Goal: Task Accomplishment & Management: Use online tool/utility

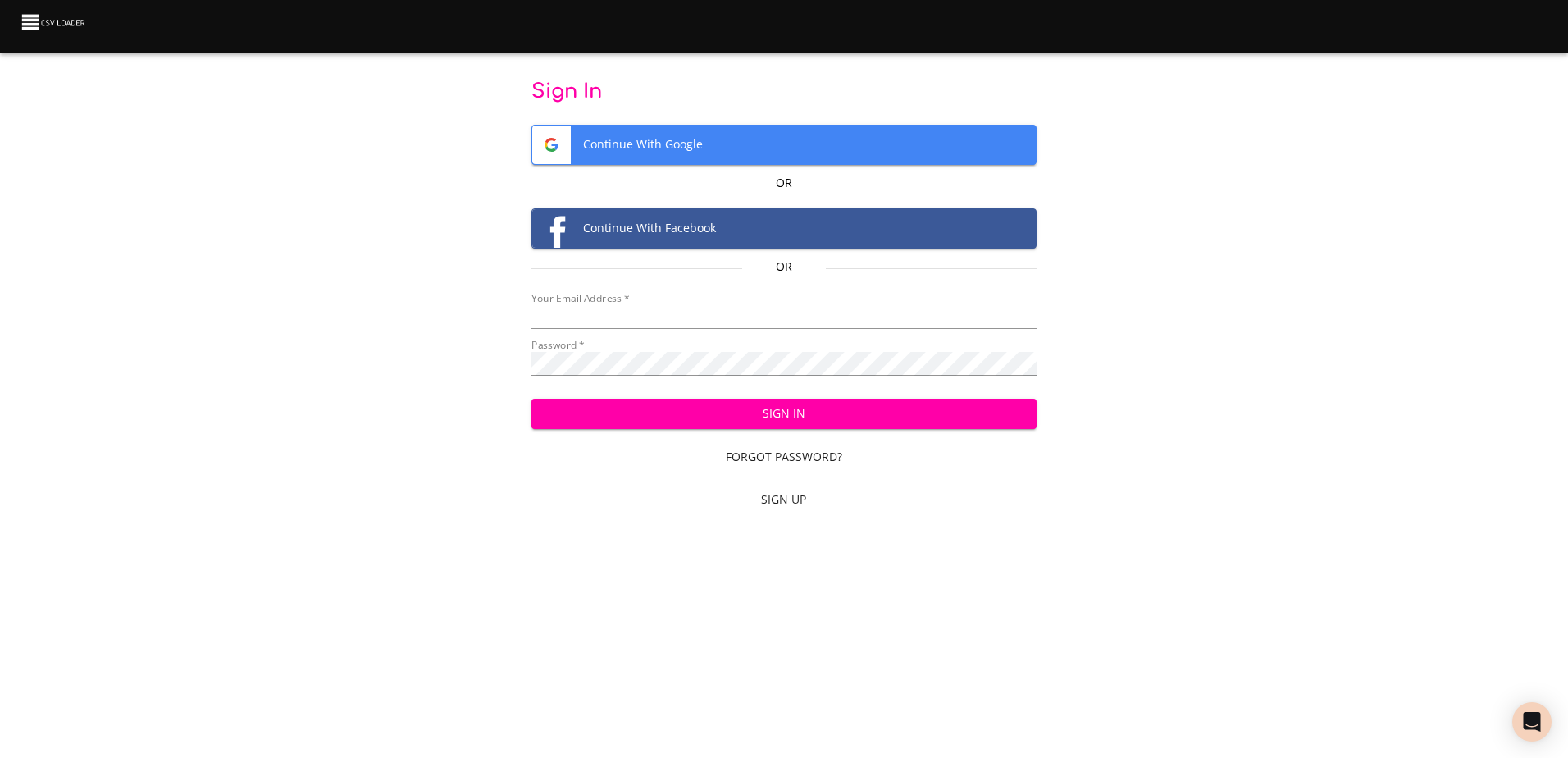
type input "[EMAIL_ADDRESS][DOMAIN_NAME]"
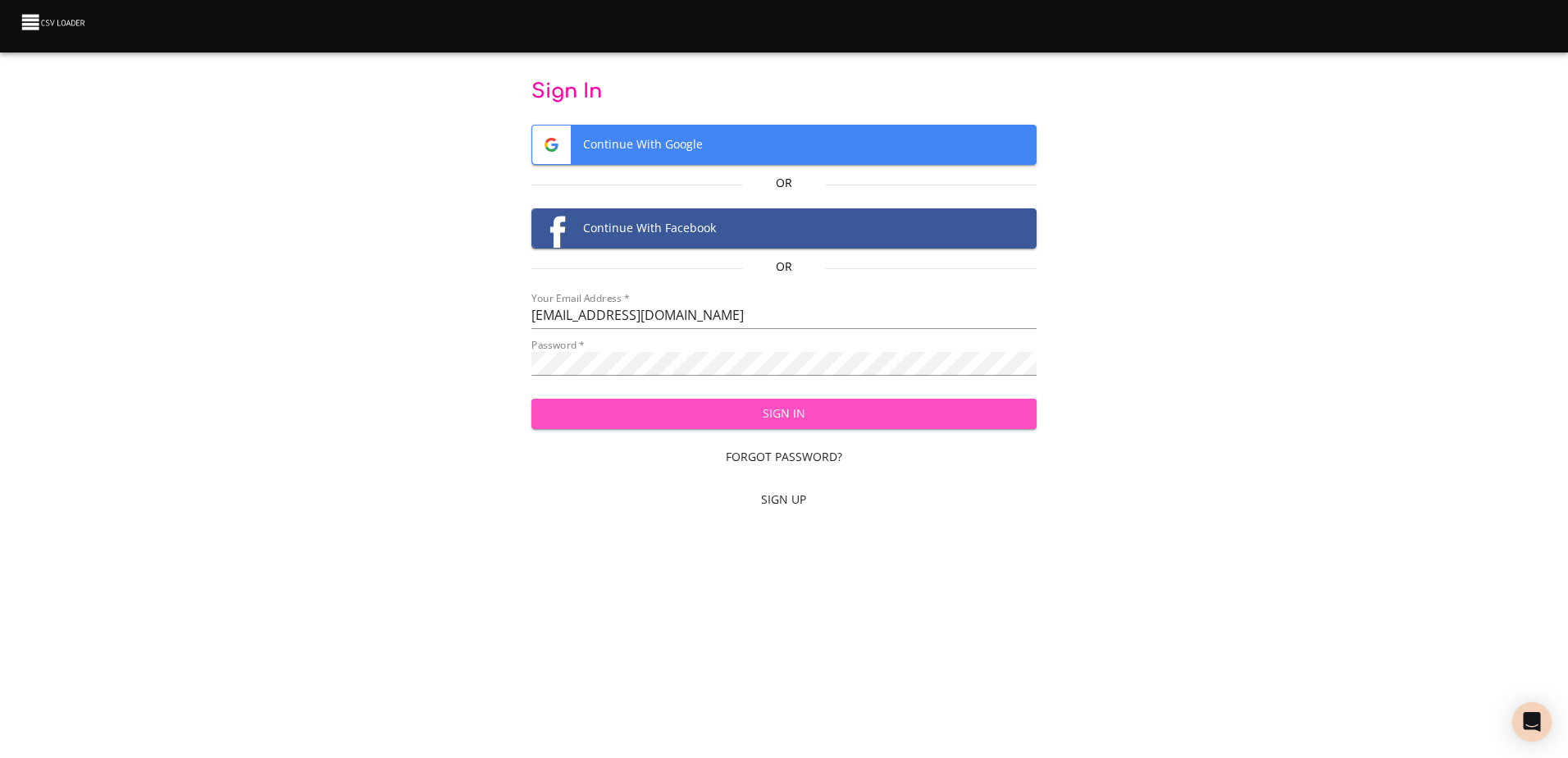
click at [770, 419] on span "Sign In" at bounding box center [784, 413] width 479 height 20
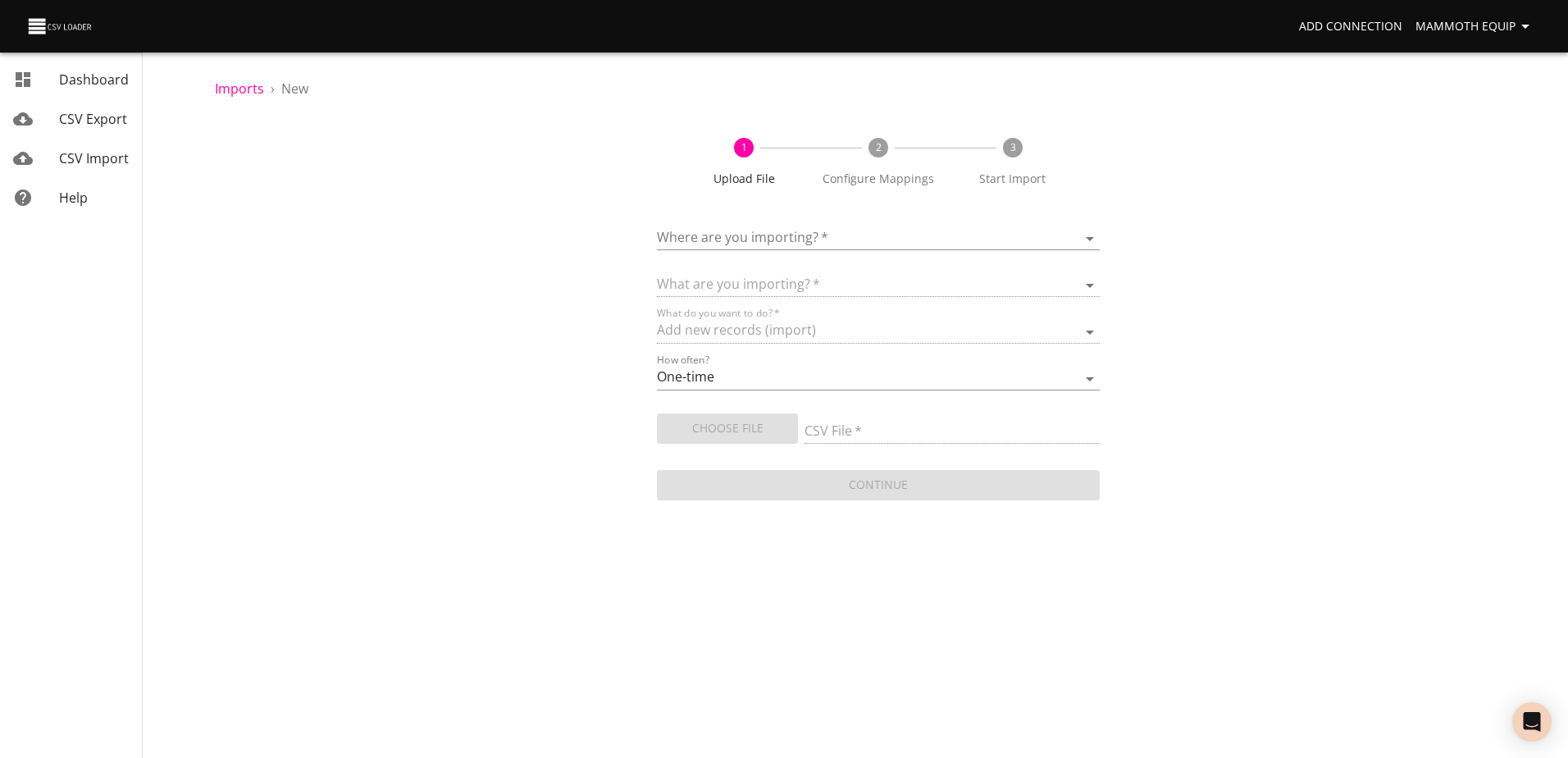
click at [1083, 237] on body "Add Connection Mammoth Equip Dashboard CSV Export CSV Import Help Imports › New…" at bounding box center [784, 379] width 1568 height 758
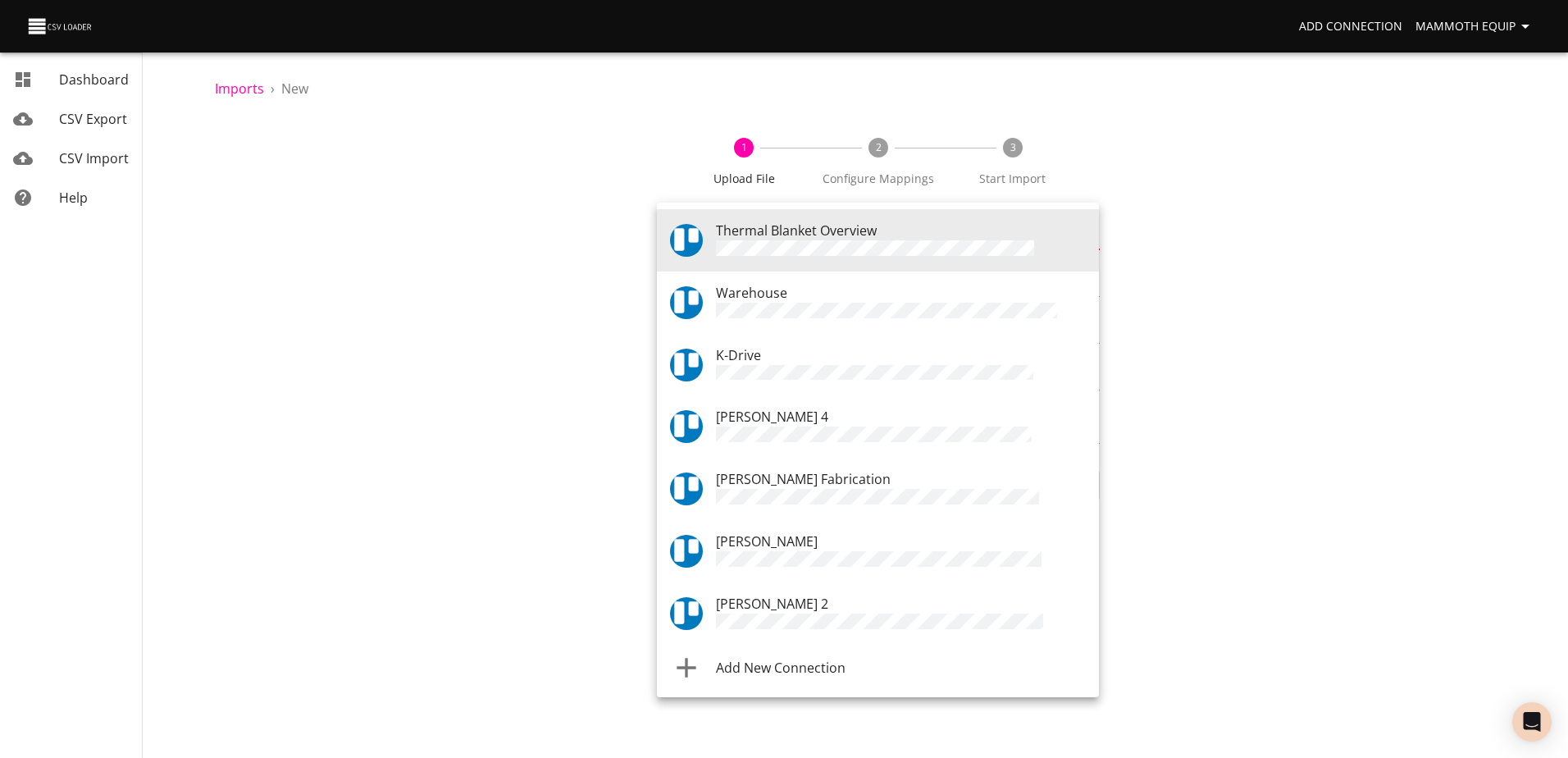
click at [787, 295] on div "Warehouse" at bounding box center [901, 302] width 370 height 40
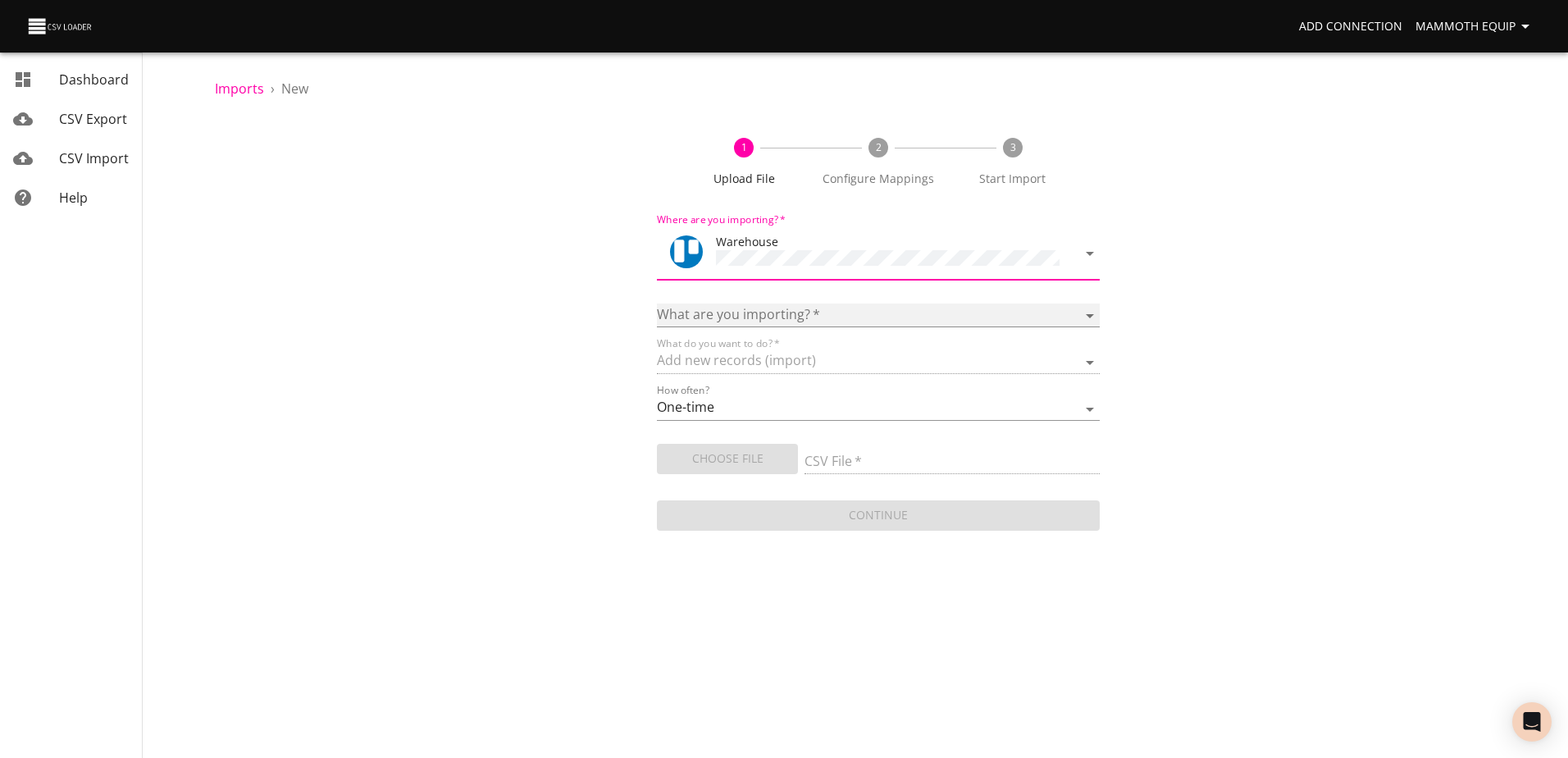
click at [1092, 313] on select "Boards Cards Checkitems Checklists" at bounding box center [878, 315] width 442 height 24
select select "cards"
click at [657, 303] on select "Boards Cards Checkitems Checklists" at bounding box center [878, 315] width 442 height 24
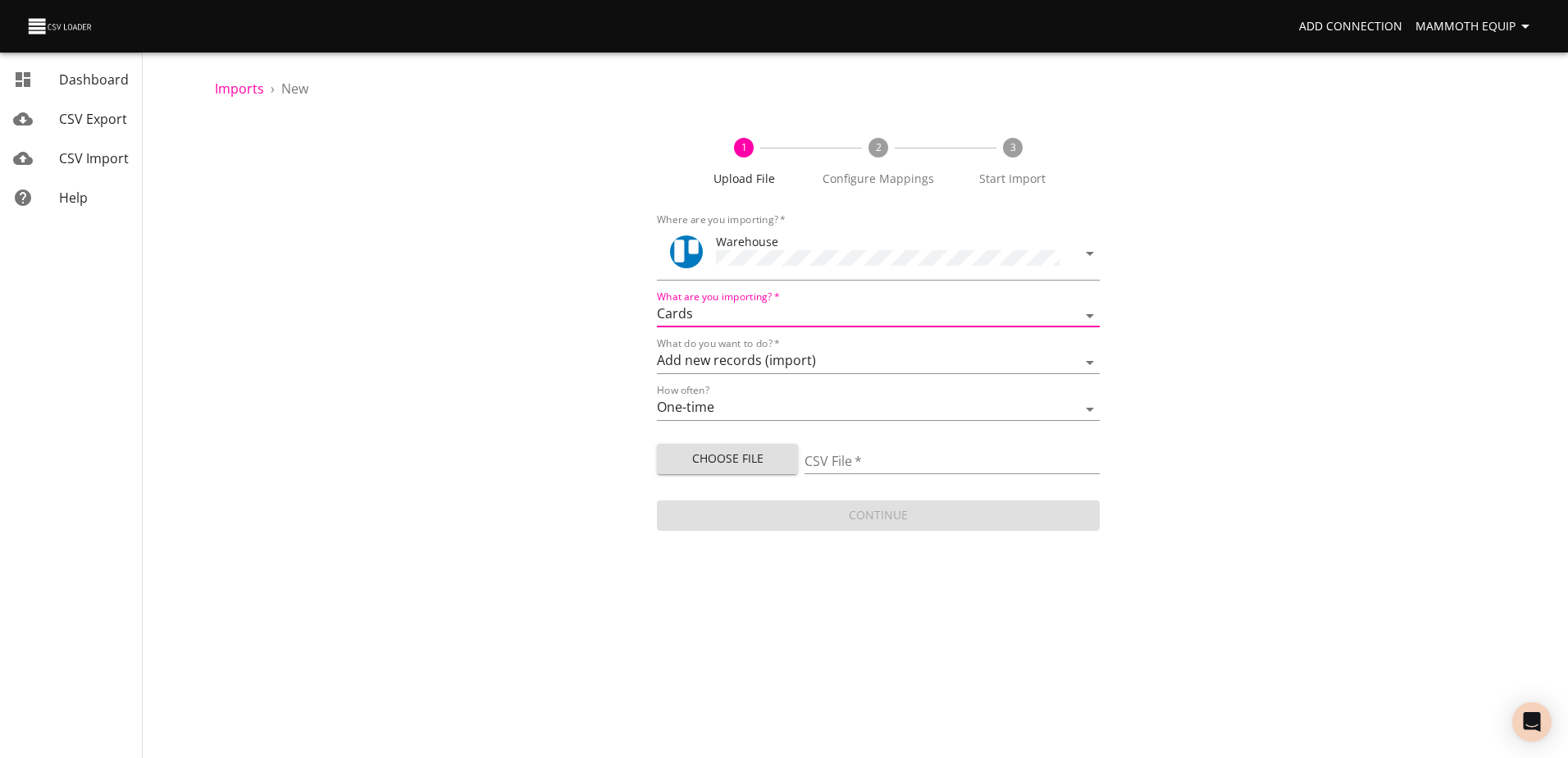
click at [711, 454] on span "Choose File" at bounding box center [728, 458] width 115 height 20
type input "Import1.xlsx"
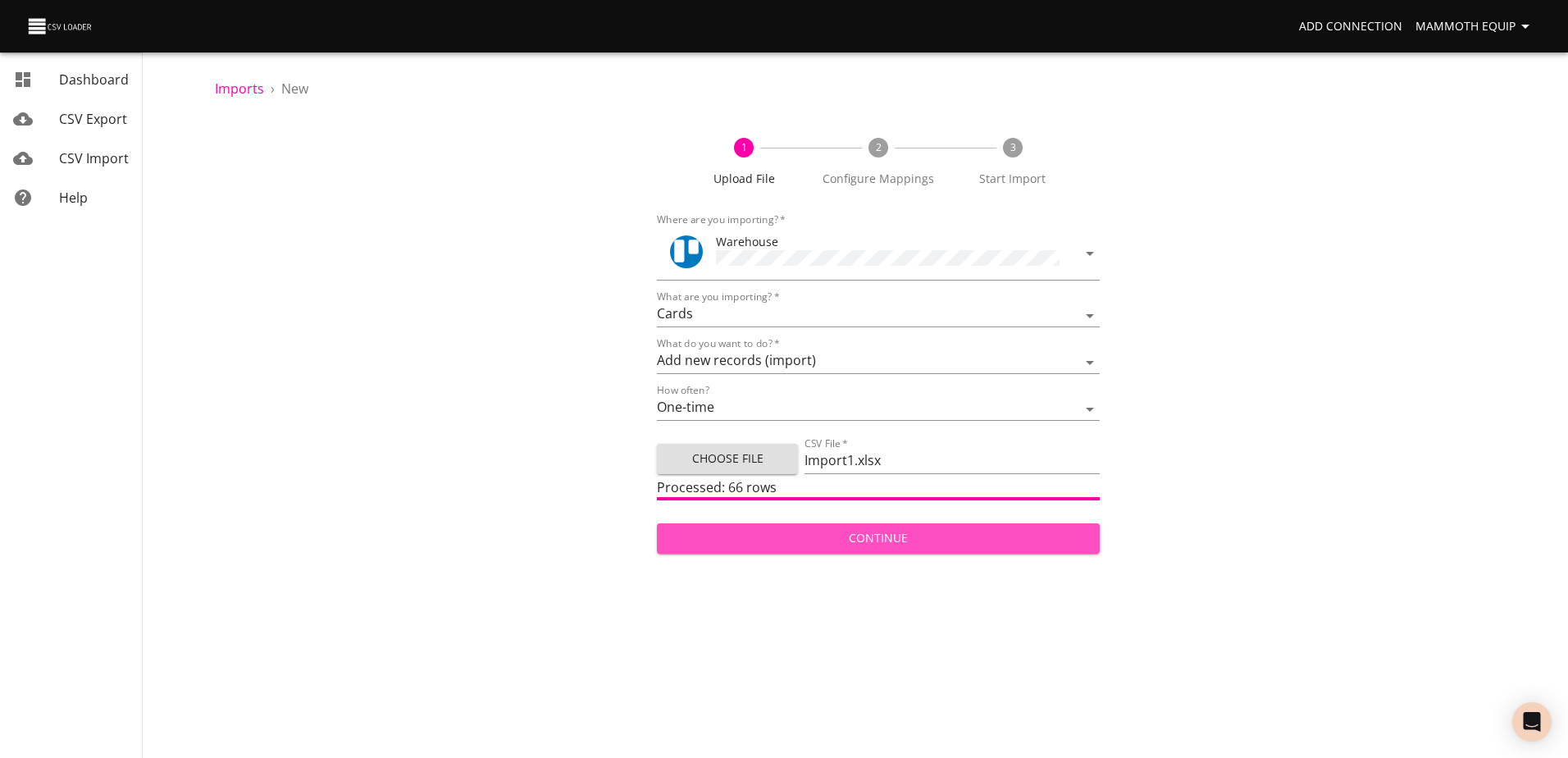
click at [868, 538] on span "Continue" at bounding box center [878, 538] width 416 height 20
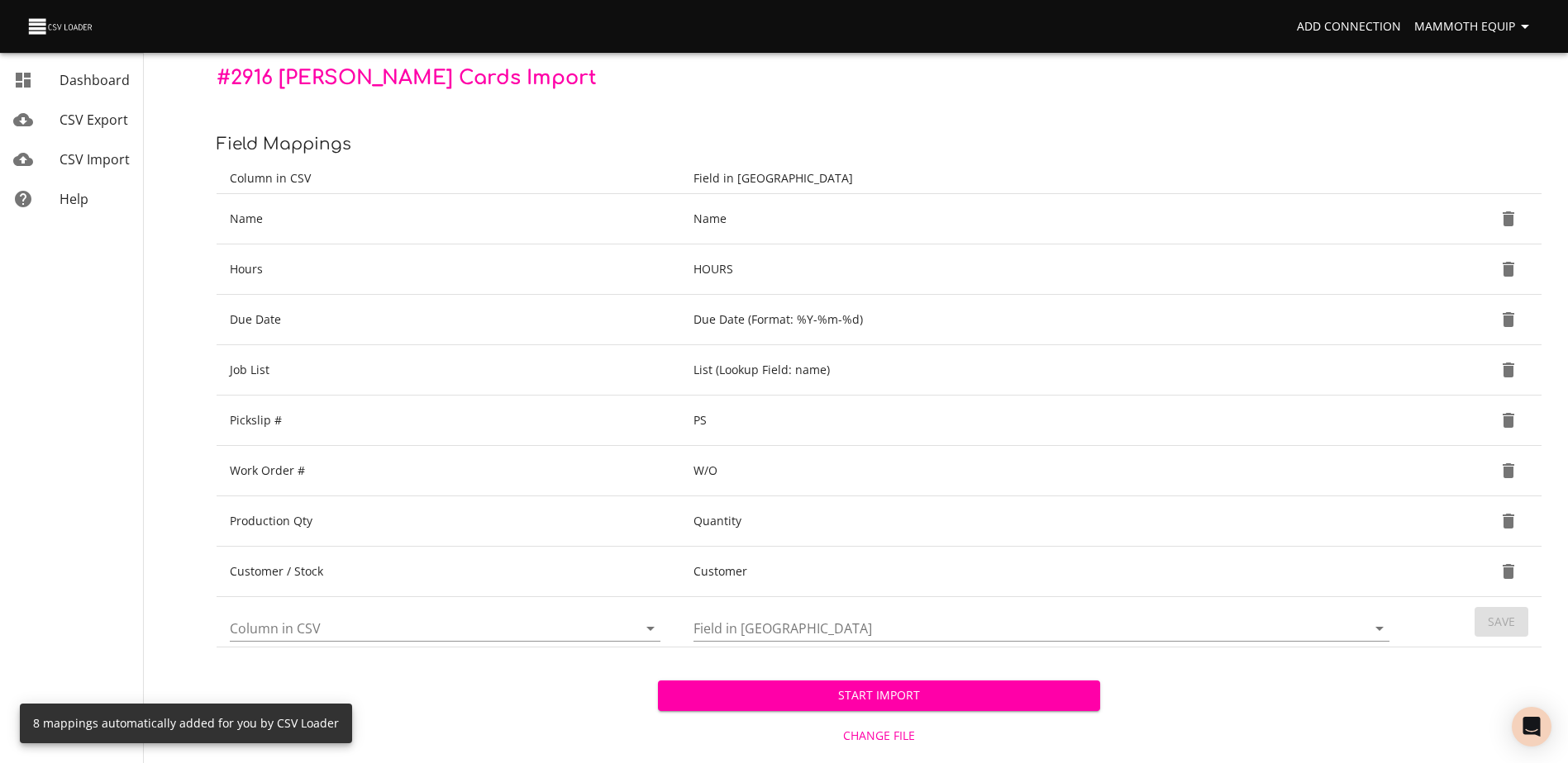
scroll to position [175, 0]
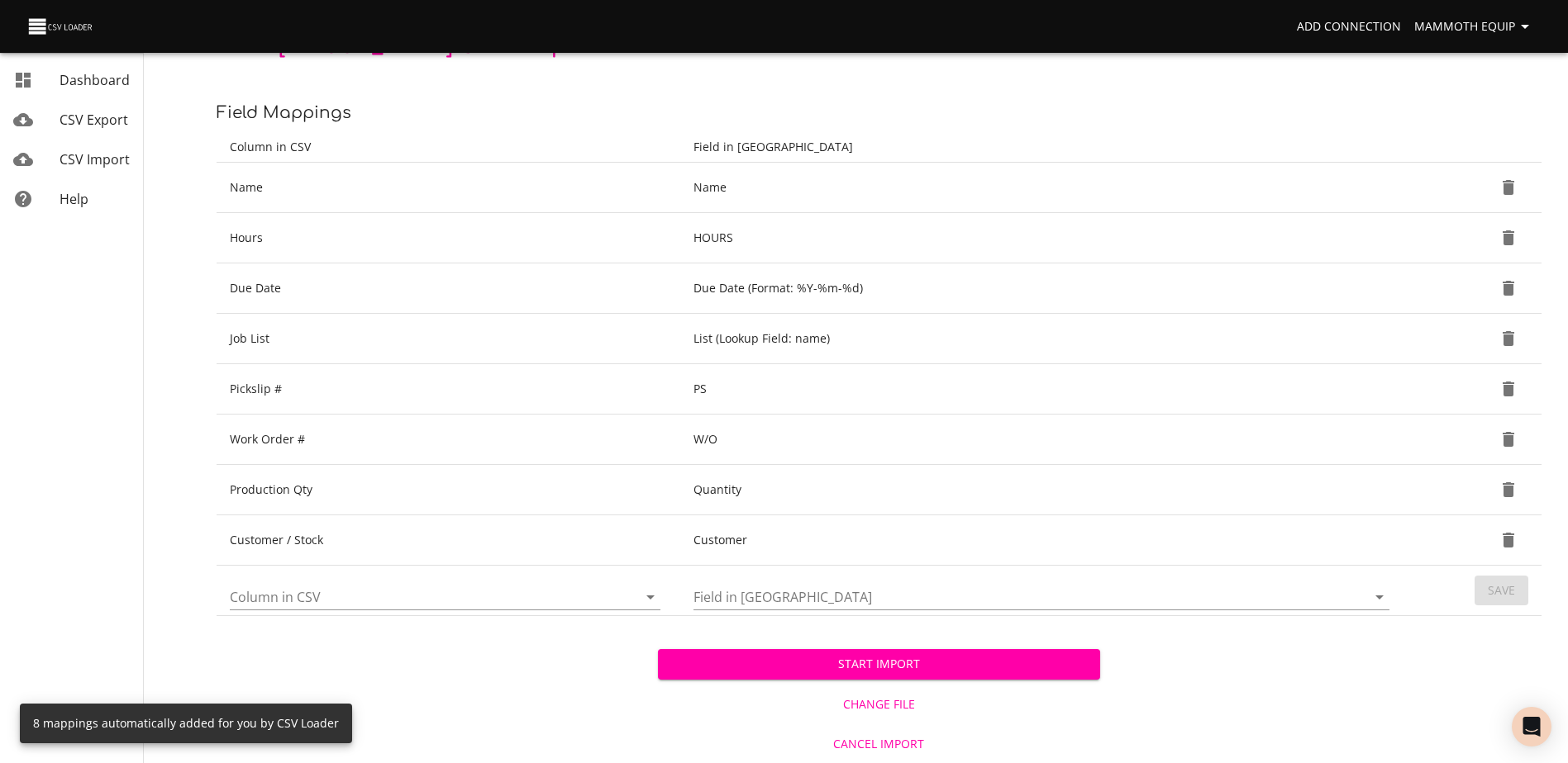
click at [735, 670] on span "Start Import" at bounding box center [878, 663] width 415 height 20
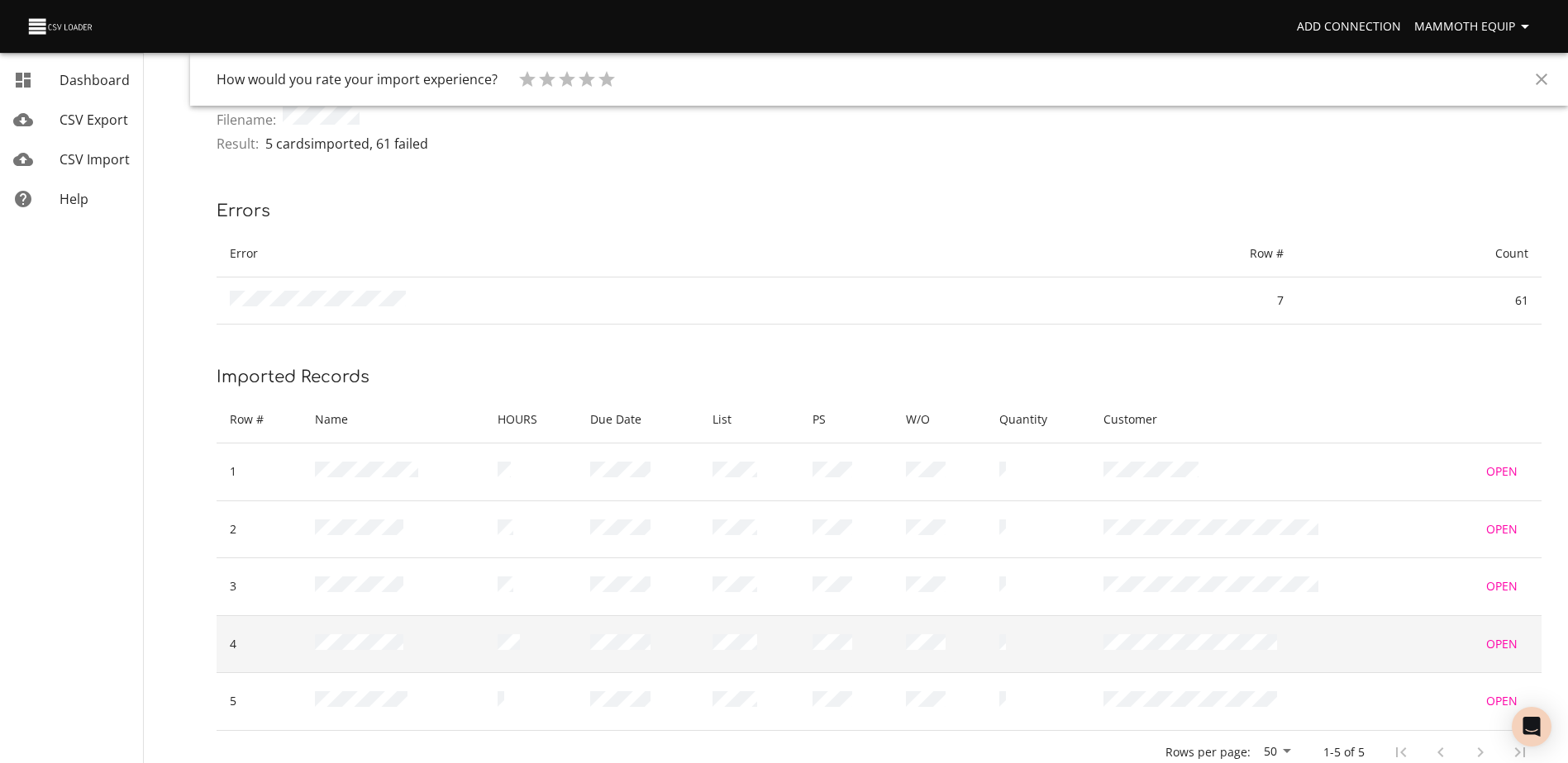
scroll to position [94, 0]
